Goal: Navigation & Orientation: Find specific page/section

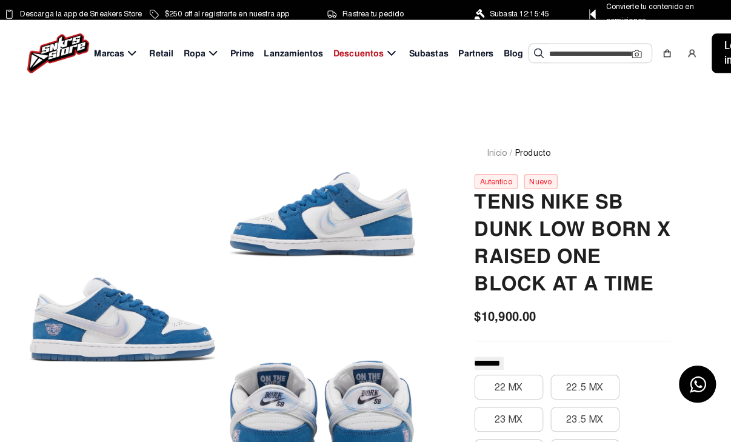
scroll to position [2, 0]
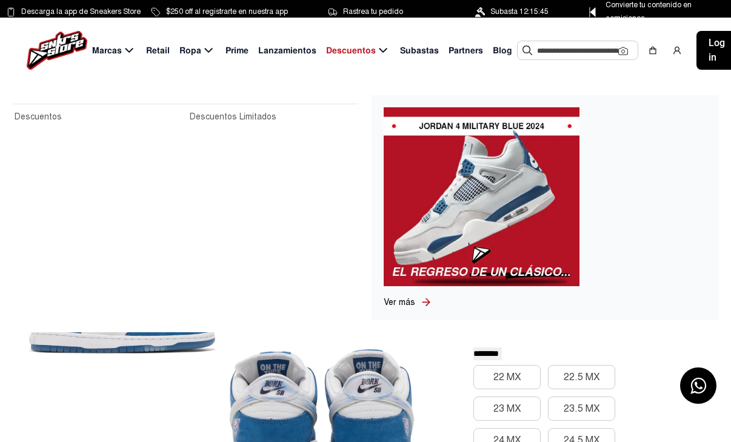
click at [370, 51] on span "Descuentos" at bounding box center [351, 50] width 50 height 13
click at [378, 48] on icon at bounding box center [383, 50] width 15 height 15
click at [349, 48] on span "Descuentos" at bounding box center [351, 50] width 50 height 13
click at [356, 56] on span "Descuentos" at bounding box center [351, 50] width 50 height 13
click at [358, 49] on span "Descuentos" at bounding box center [351, 50] width 50 height 13
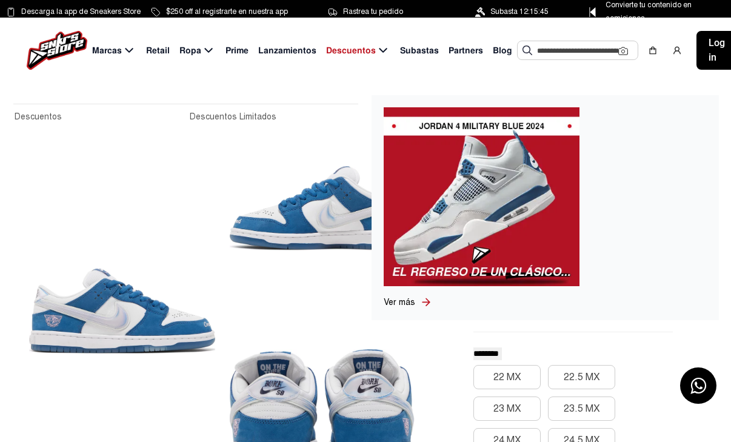
click at [410, 55] on span "Subastas" at bounding box center [419, 50] width 39 height 13
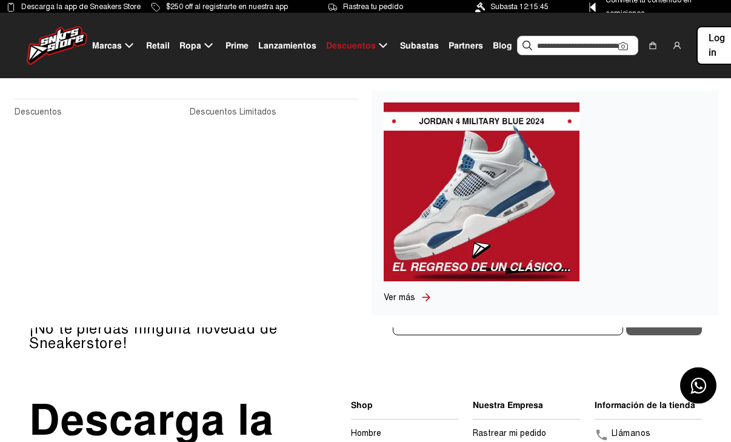
scroll to position [5, 0]
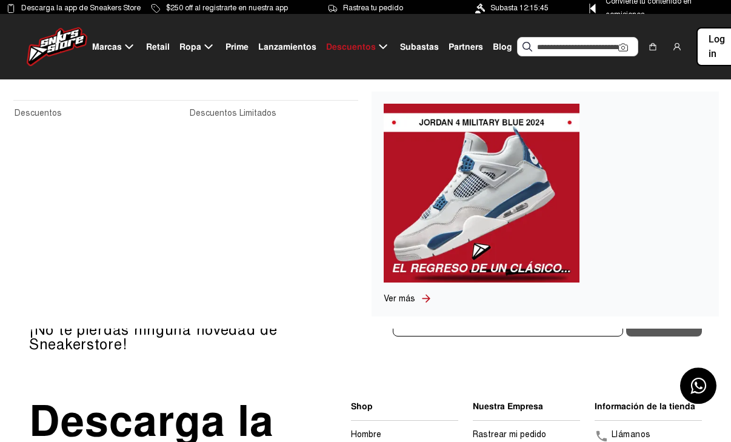
click at [35, 117] on link "Descuentos" at bounding box center [99, 113] width 168 height 13
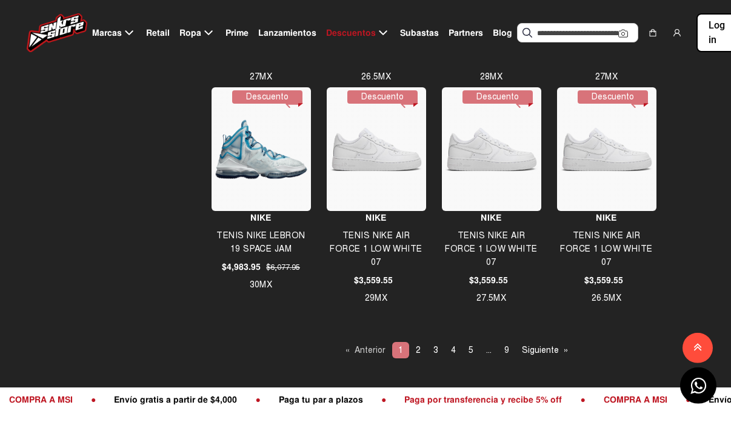
scroll to position [1146, 0]
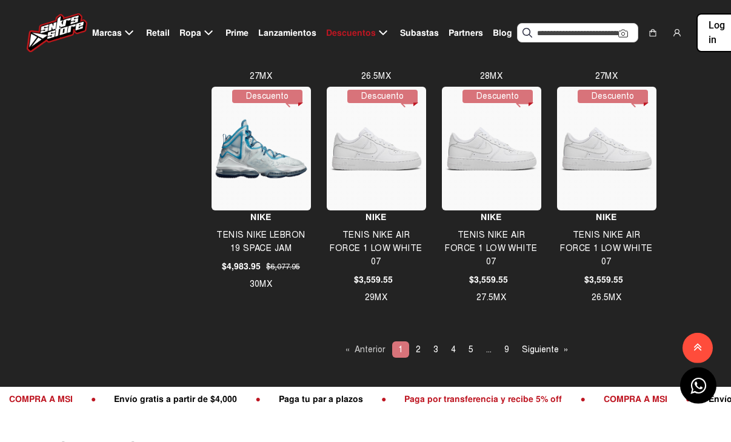
click at [419, 349] on span "2" at bounding box center [418, 349] width 5 height 10
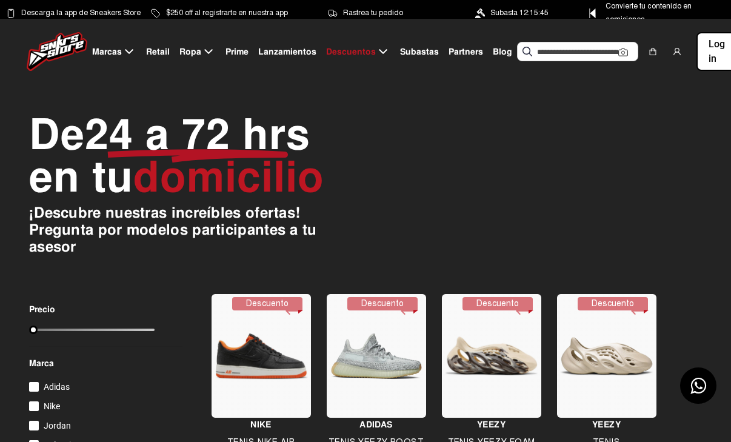
scroll to position [0, 0]
